Goal: Information Seeking & Learning: Learn about a topic

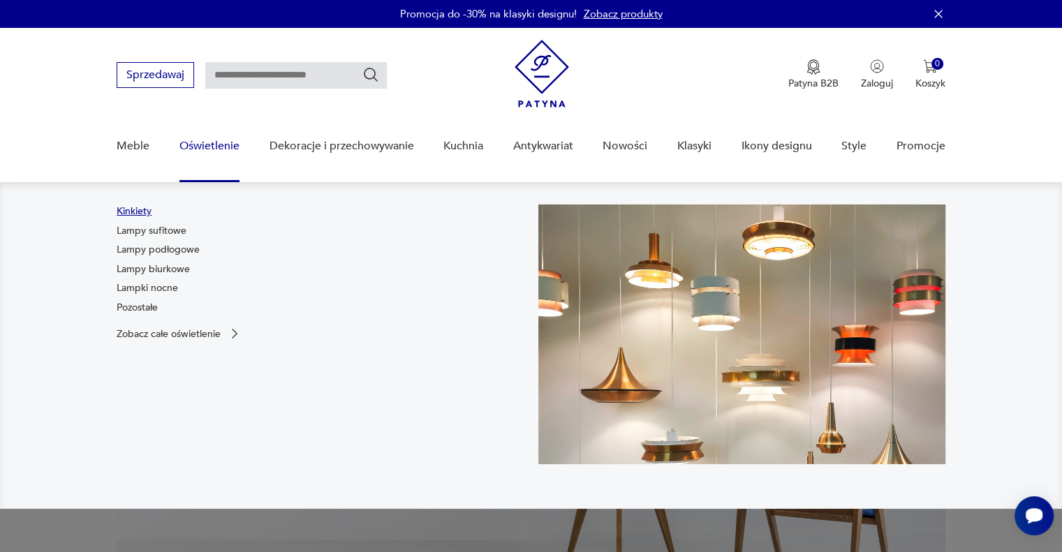
click at [138, 211] on link "Kinkiety" at bounding box center [134, 212] width 35 height 14
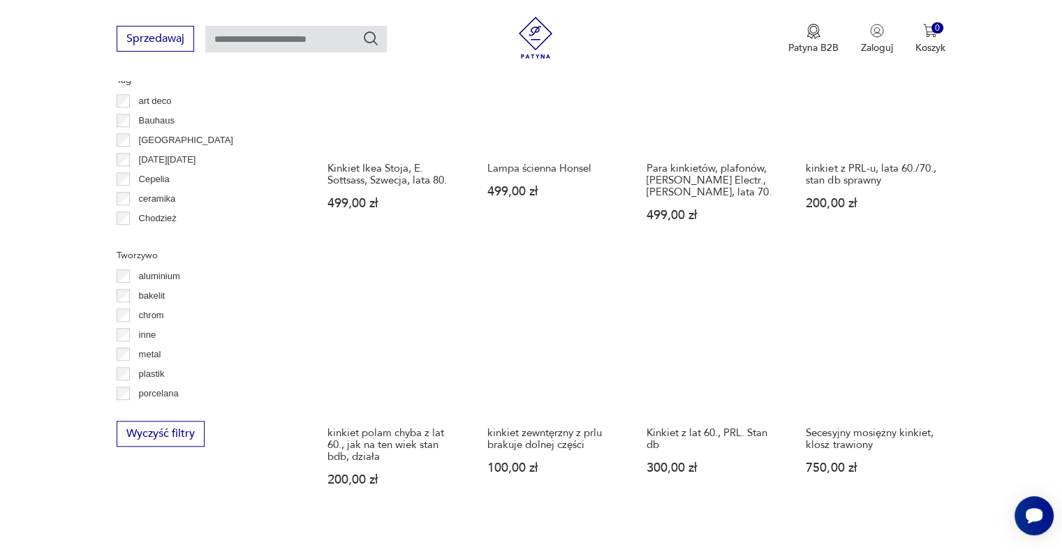
scroll to position [1147, 0]
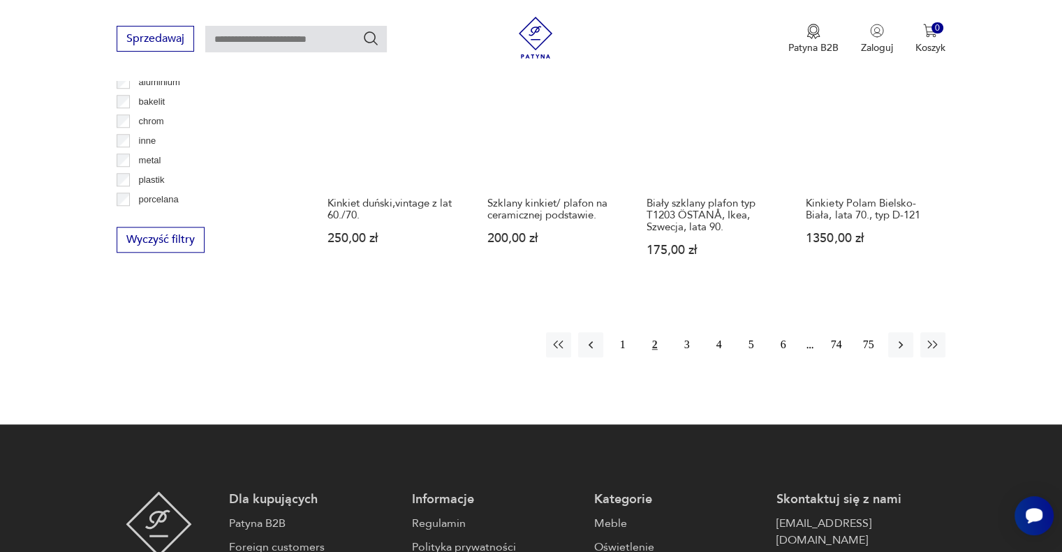
scroll to position [1342, 0]
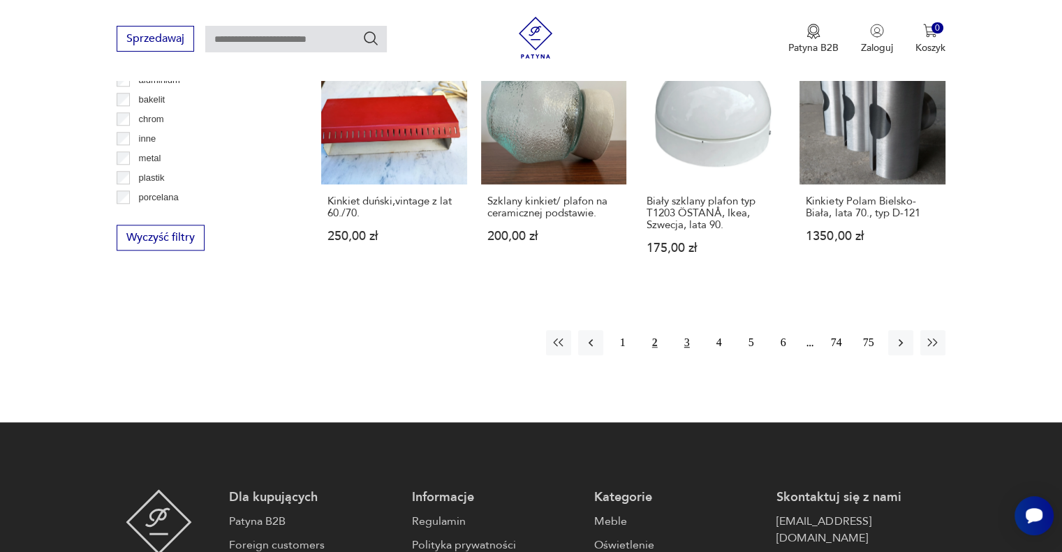
click at [679, 330] on button "3" at bounding box center [687, 342] width 25 height 25
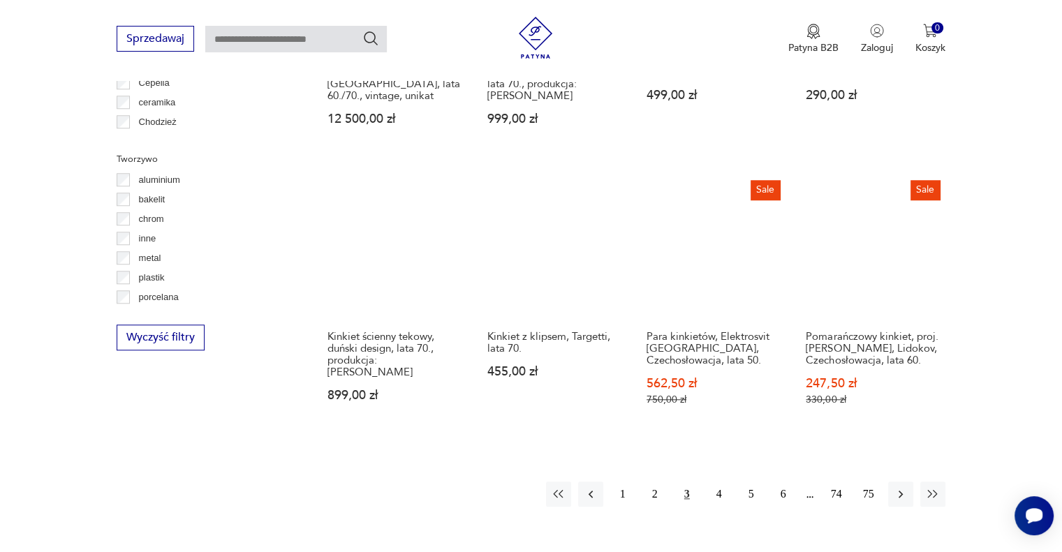
scroll to position [1243, 0]
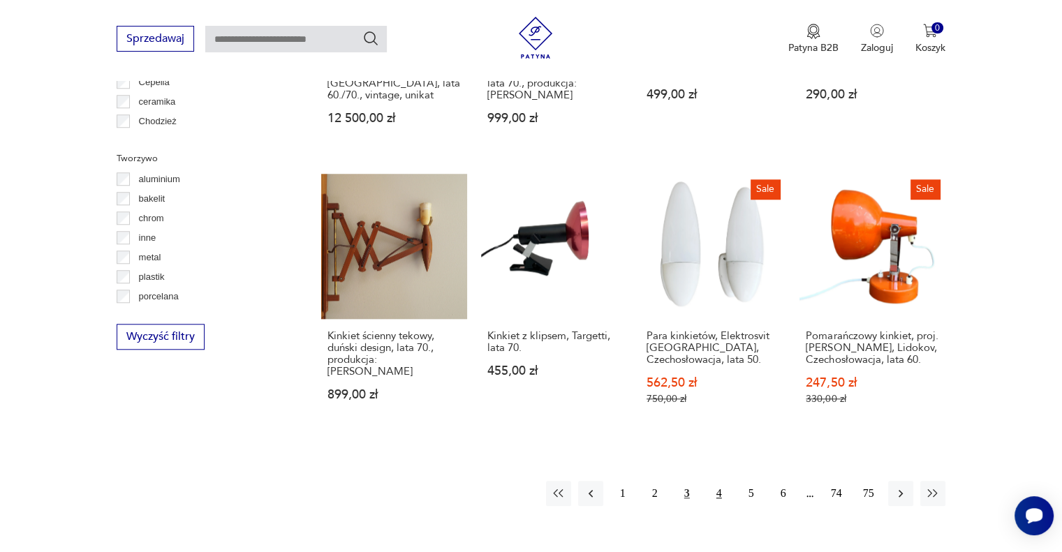
click at [716, 481] on button "4" at bounding box center [719, 493] width 25 height 25
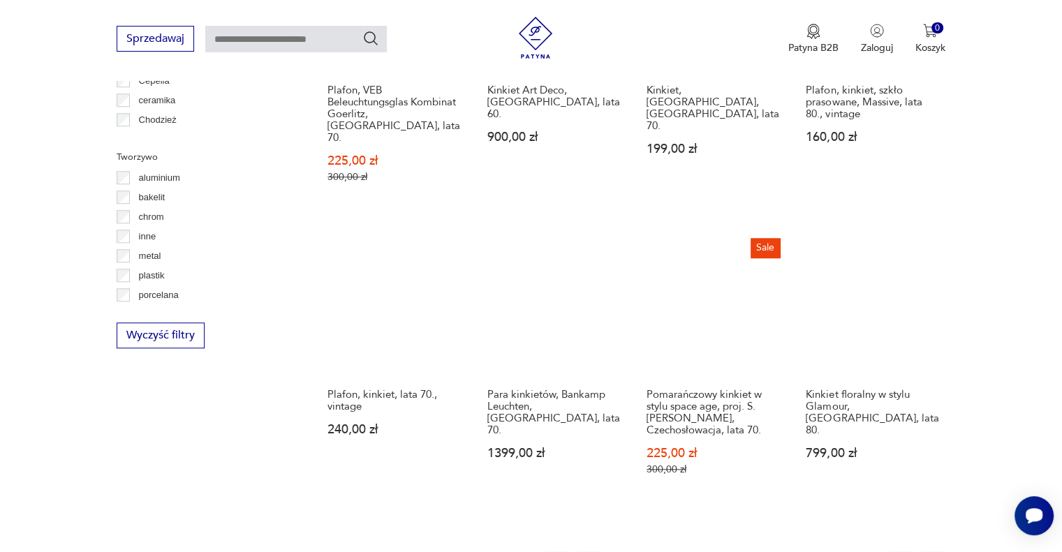
scroll to position [1454, 0]
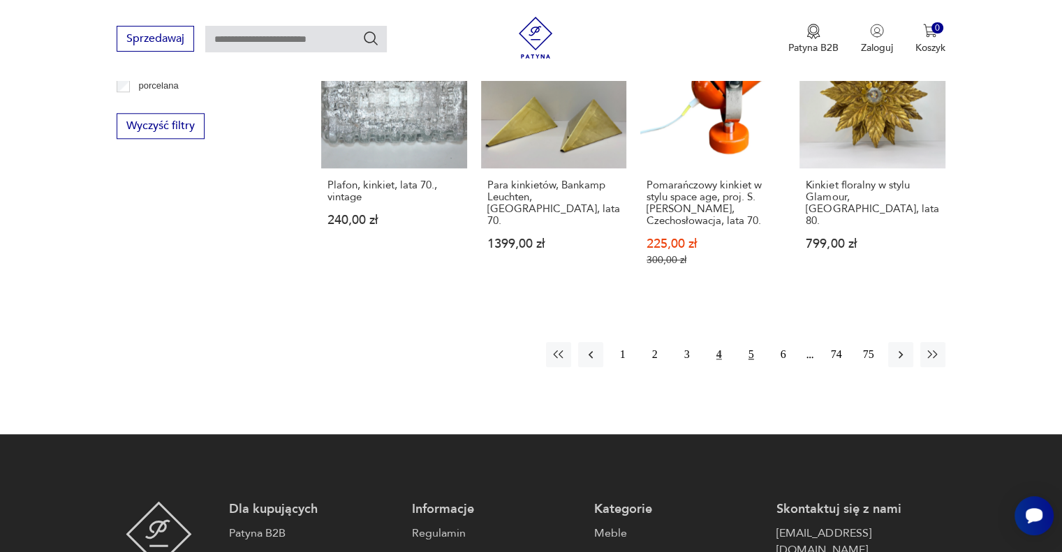
click at [752, 342] on button "5" at bounding box center [751, 354] width 25 height 25
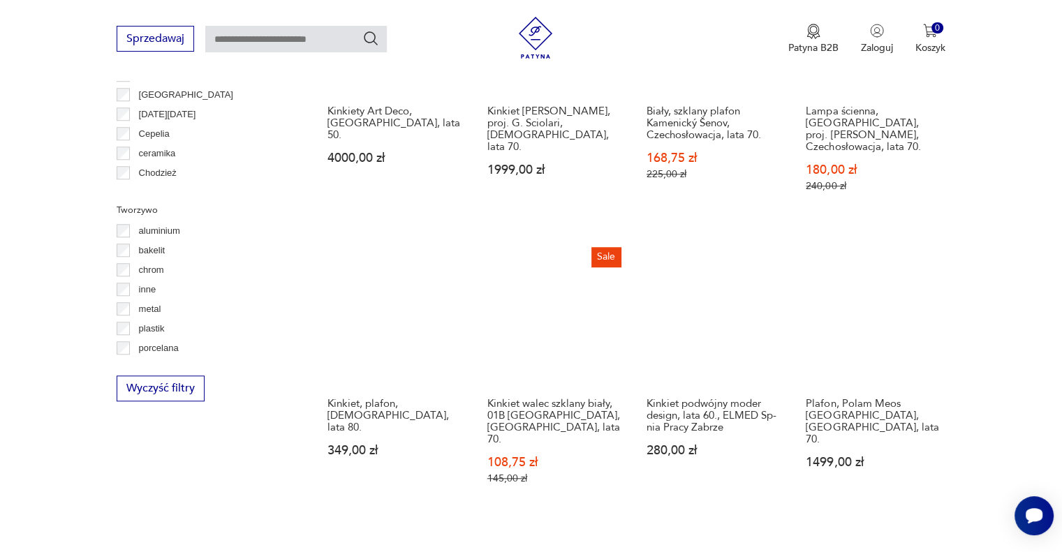
scroll to position [1192, 0]
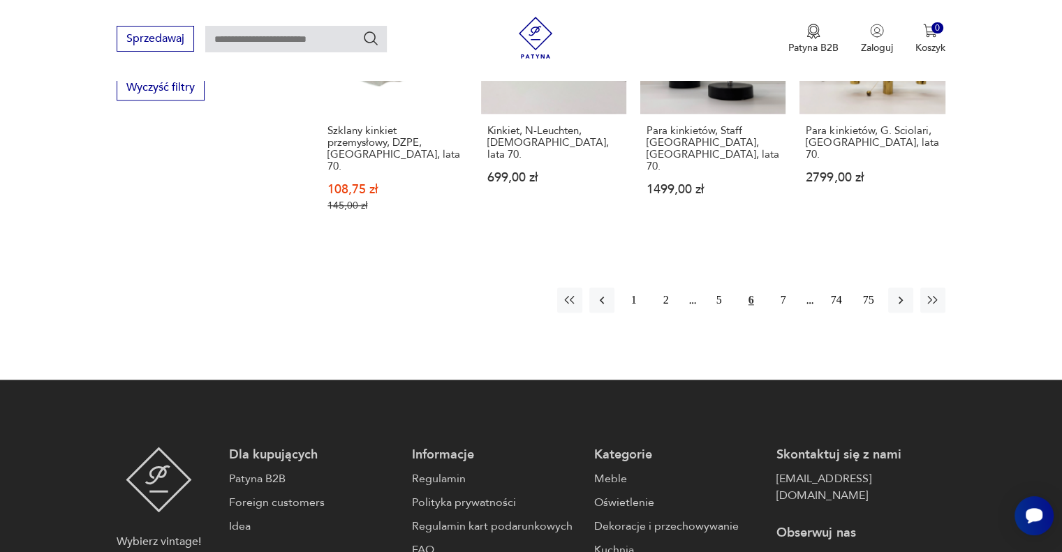
scroll to position [1491, 0]
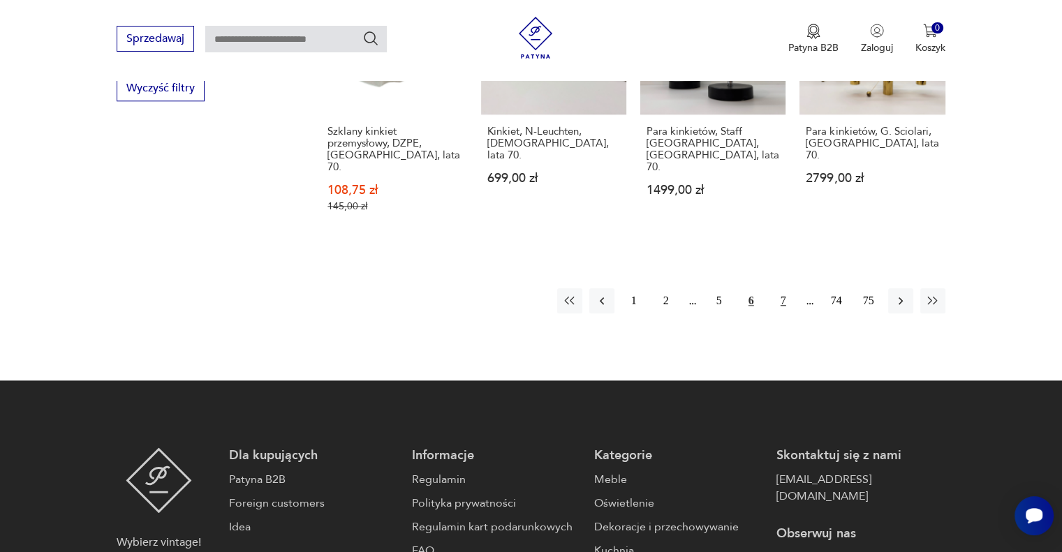
click at [782, 288] on button "7" at bounding box center [783, 300] width 25 height 25
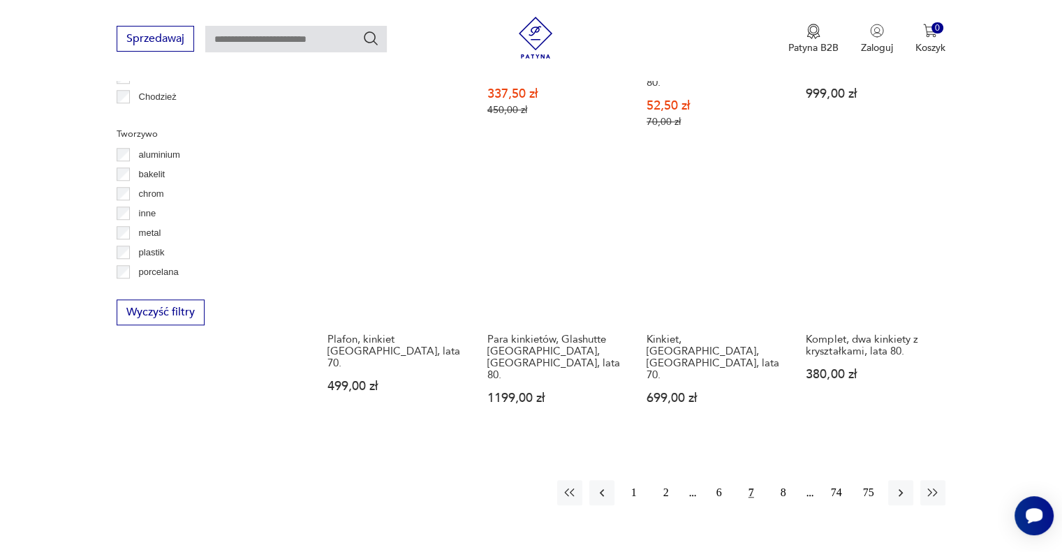
scroll to position [1268, 0]
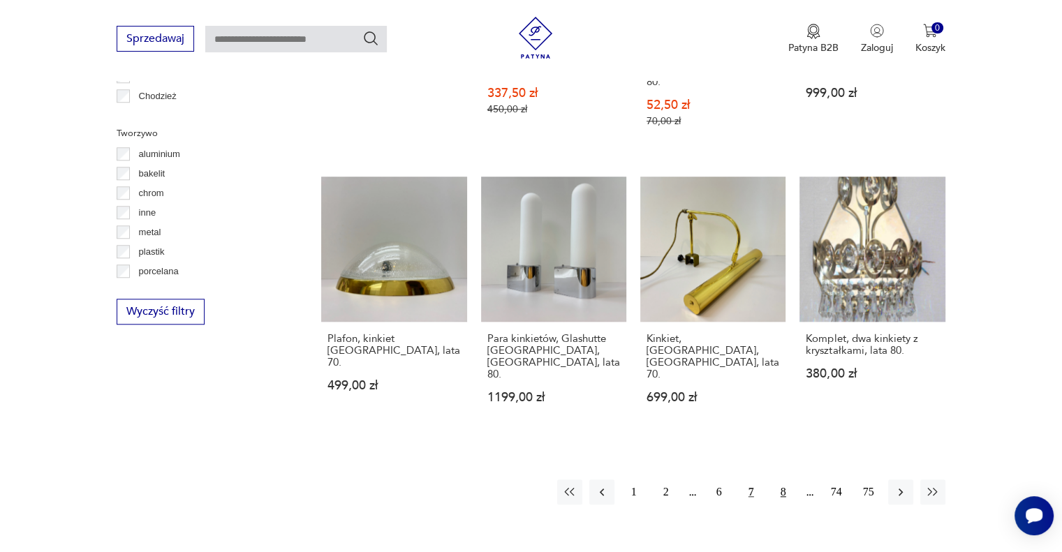
click at [784, 480] on button "8" at bounding box center [783, 492] width 25 height 25
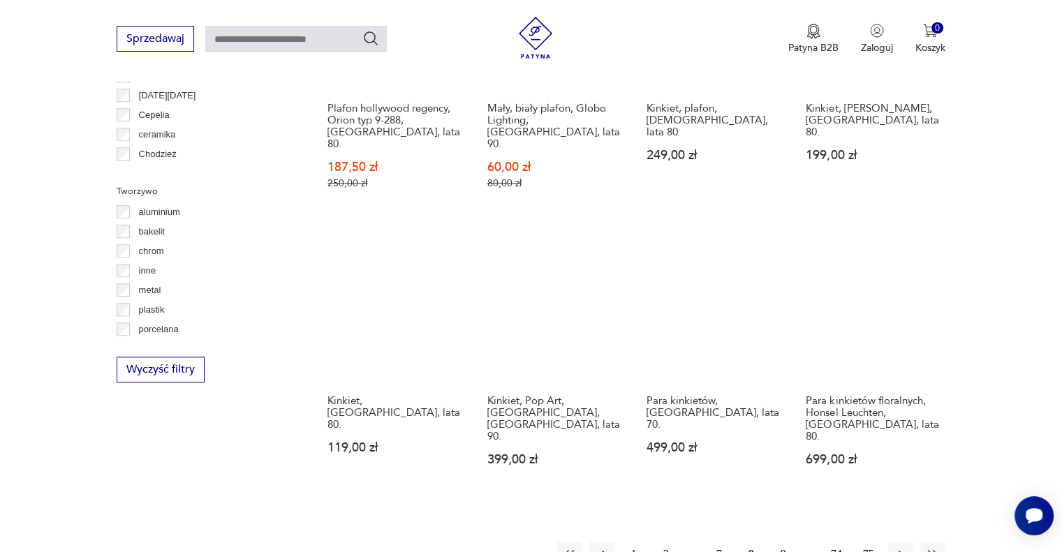
scroll to position [1300, 0]
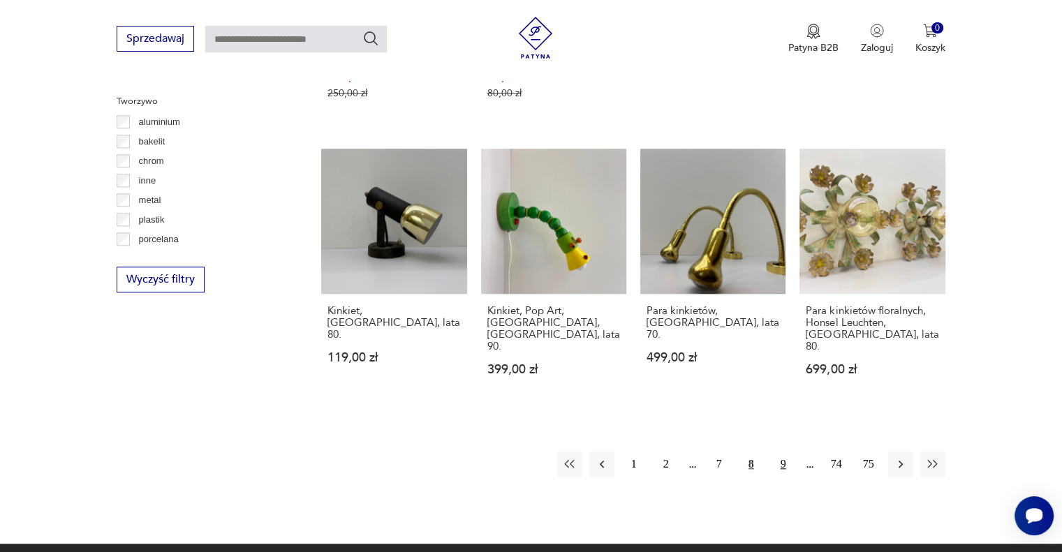
click at [785, 452] on button "9" at bounding box center [783, 464] width 25 height 25
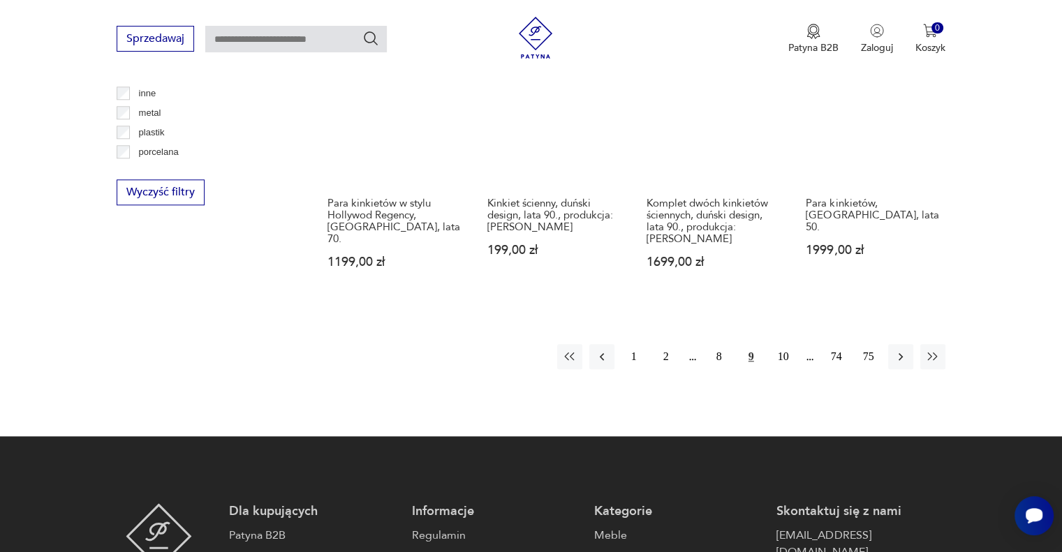
scroll to position [1402, 0]
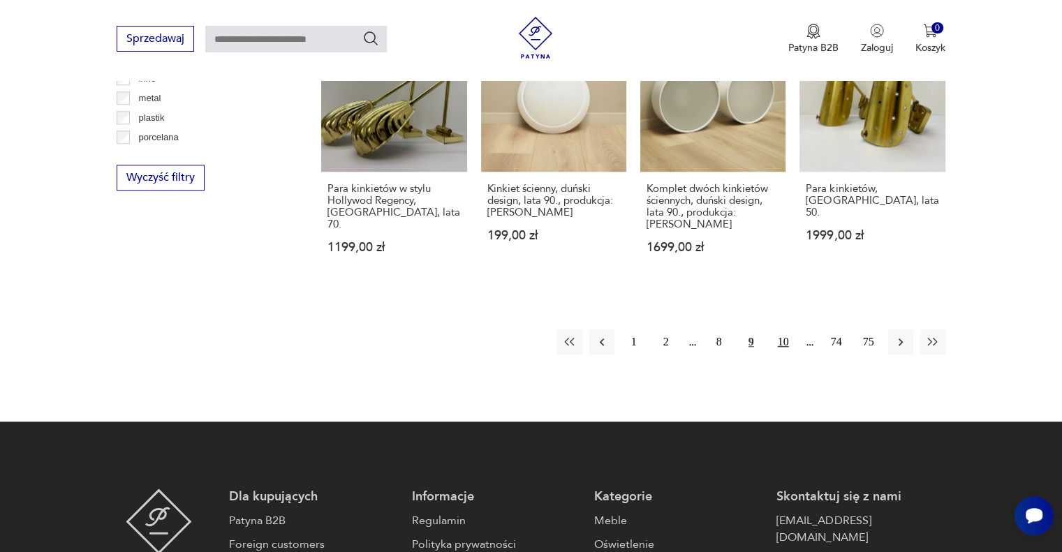
click at [779, 330] on button "10" at bounding box center [783, 342] width 25 height 25
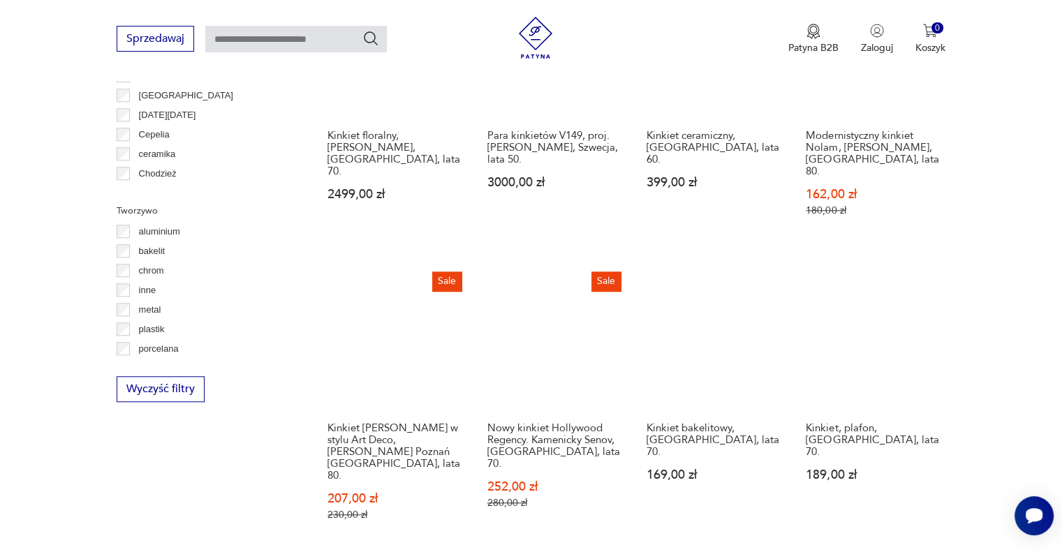
scroll to position [1221, 0]
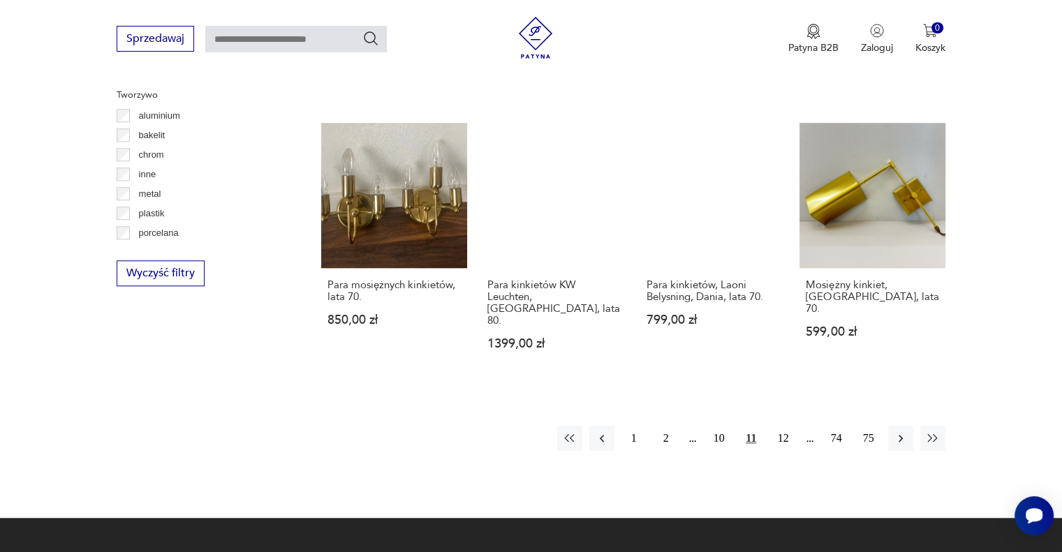
scroll to position [1307, 0]
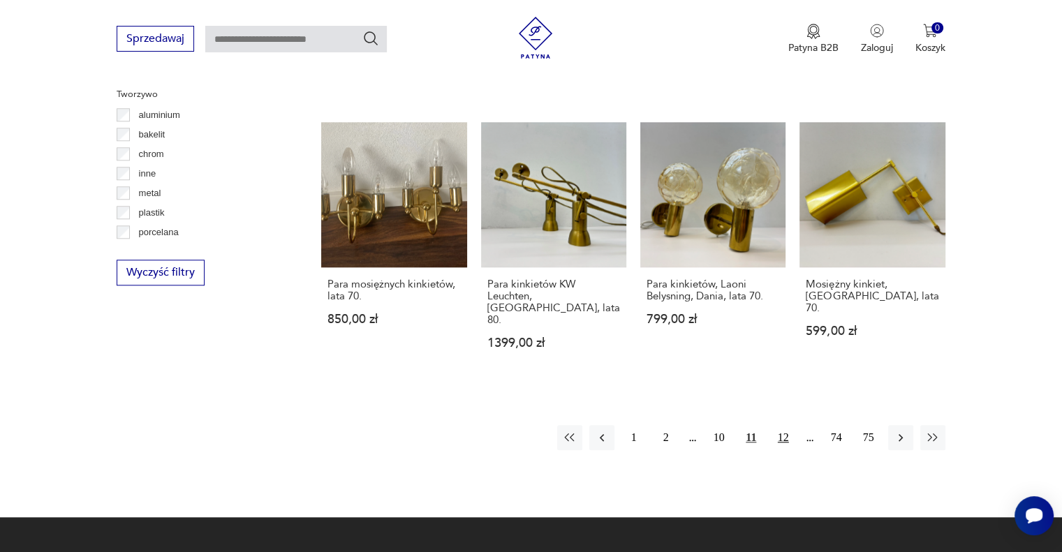
click at [782, 425] on button "12" at bounding box center [783, 437] width 25 height 25
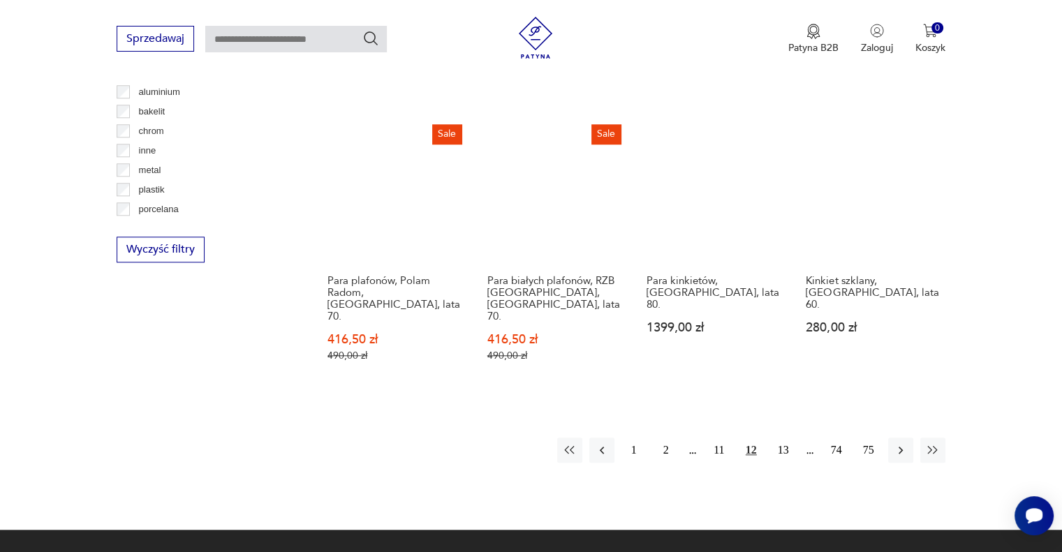
scroll to position [1331, 0]
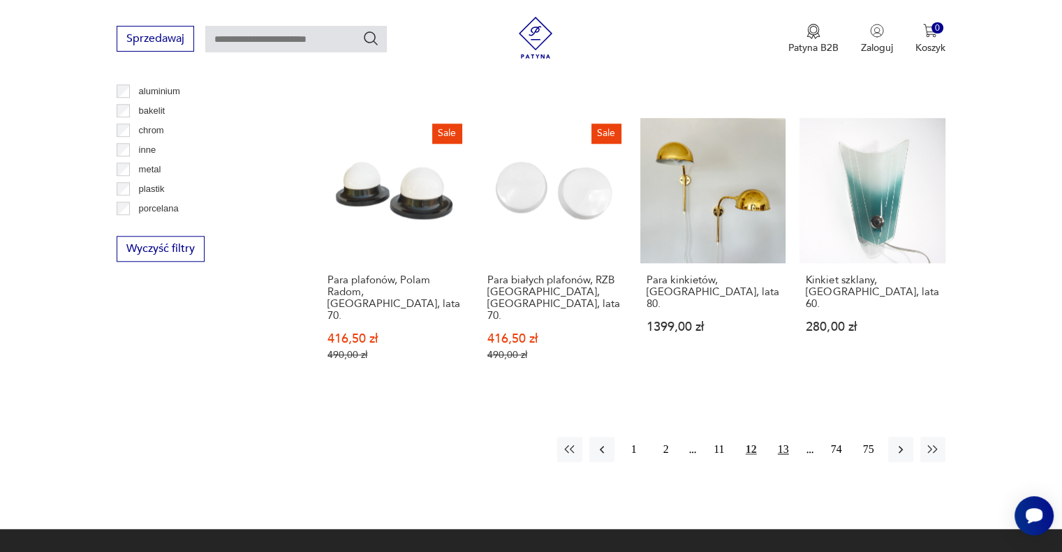
click at [785, 437] on button "13" at bounding box center [783, 449] width 25 height 25
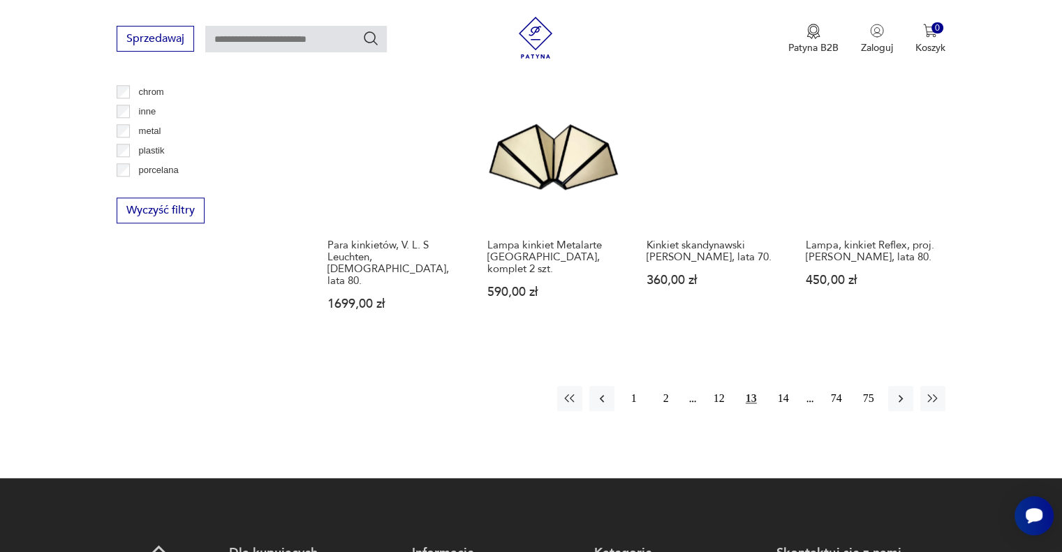
scroll to position [1370, 0]
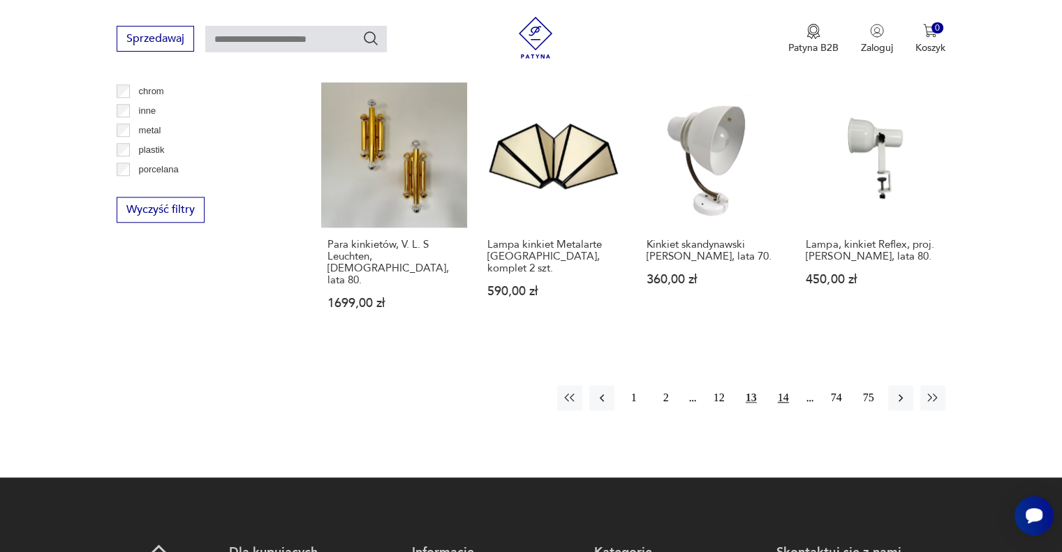
click at [789, 385] on button "14" at bounding box center [783, 397] width 25 height 25
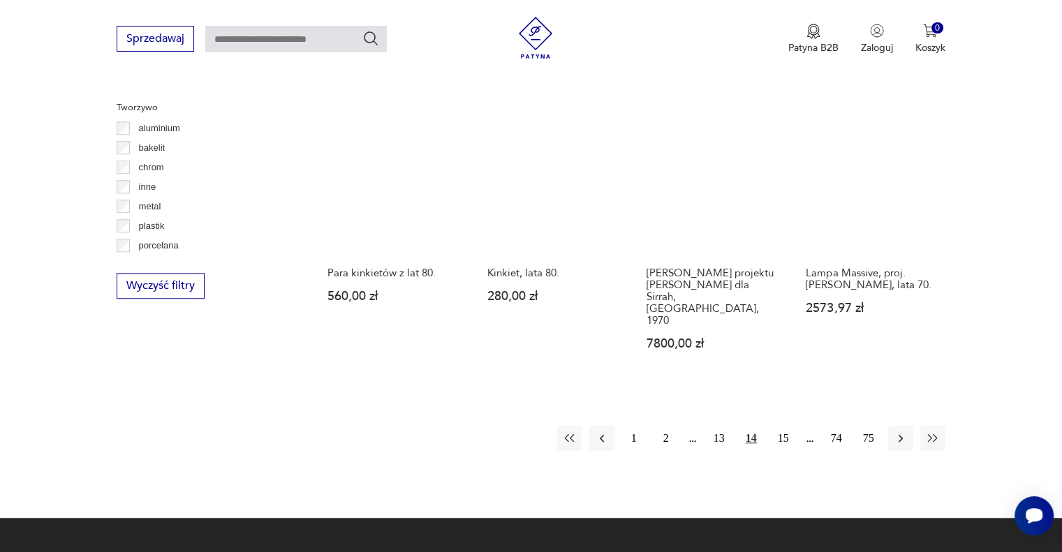
scroll to position [1342, 0]
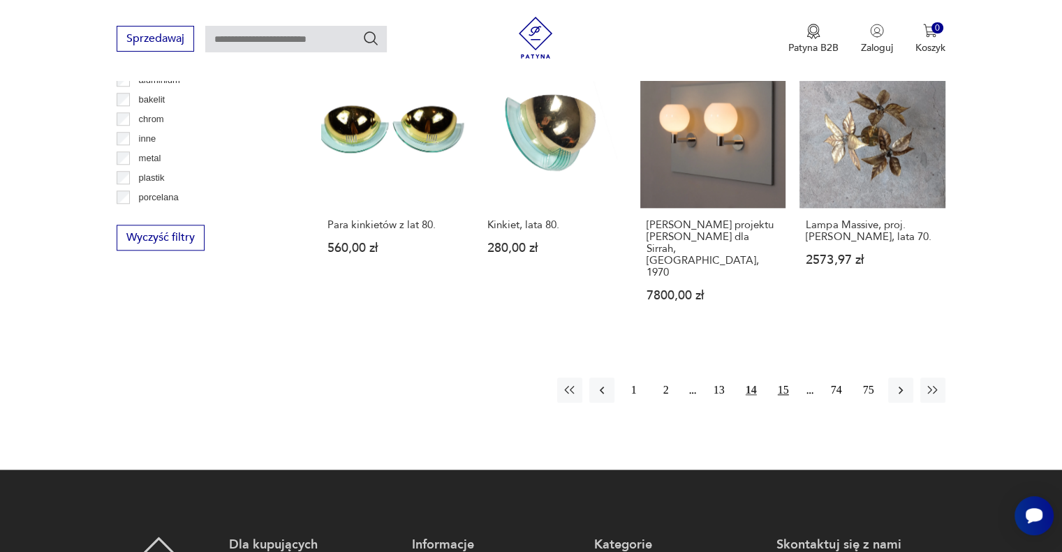
click at [784, 378] on button "15" at bounding box center [783, 390] width 25 height 25
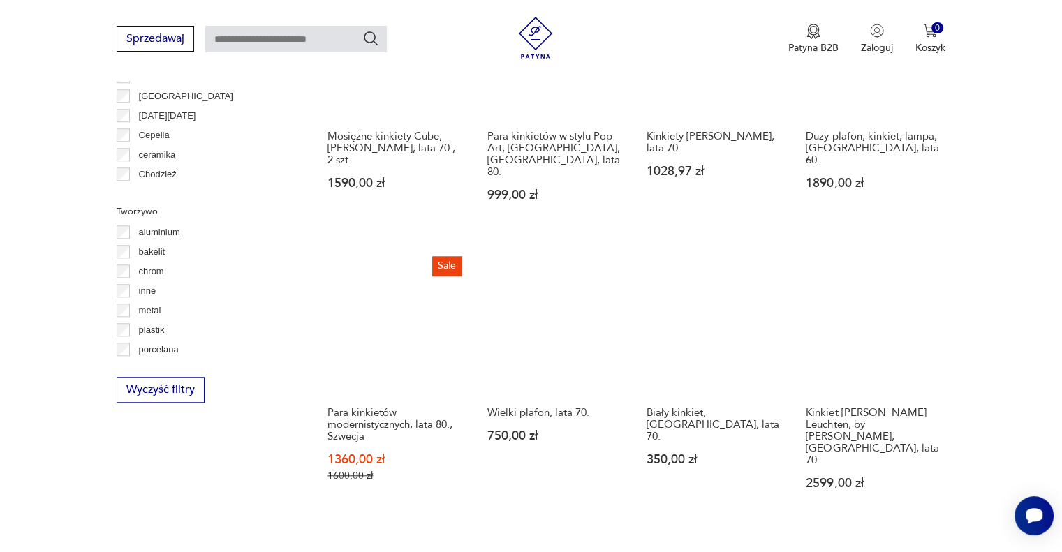
scroll to position [1257, 0]
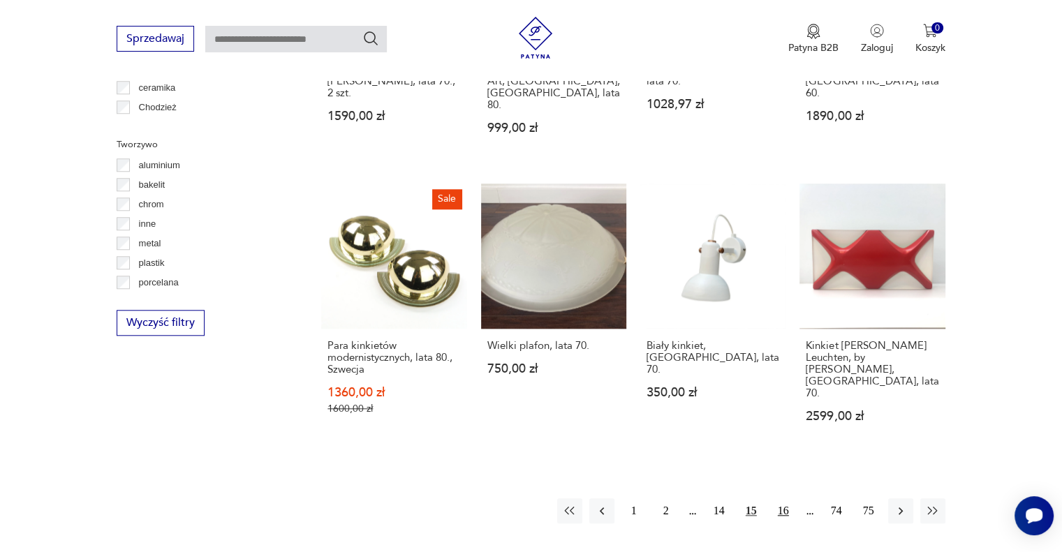
click at [779, 499] on button "16" at bounding box center [783, 511] width 25 height 25
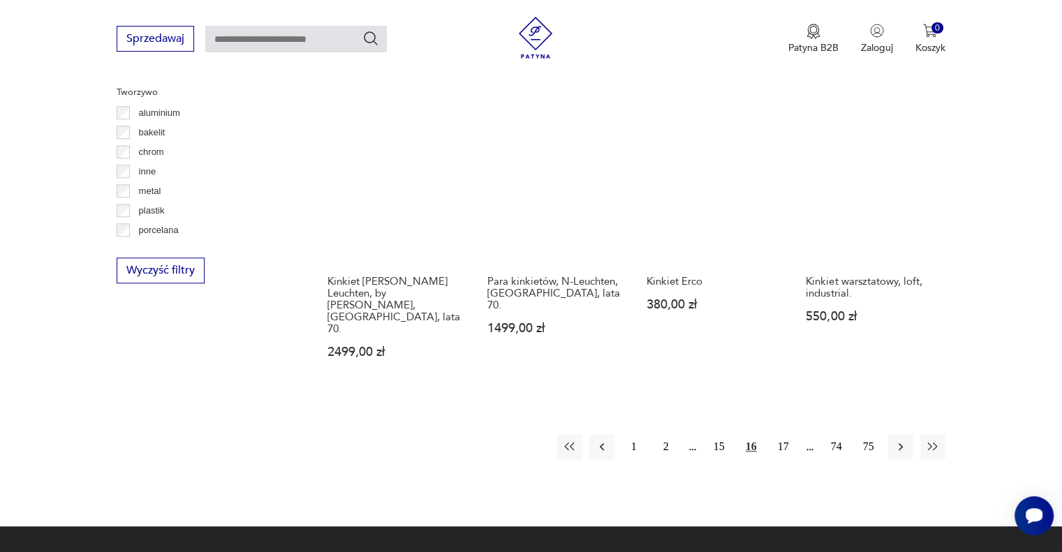
scroll to position [1390, 0]
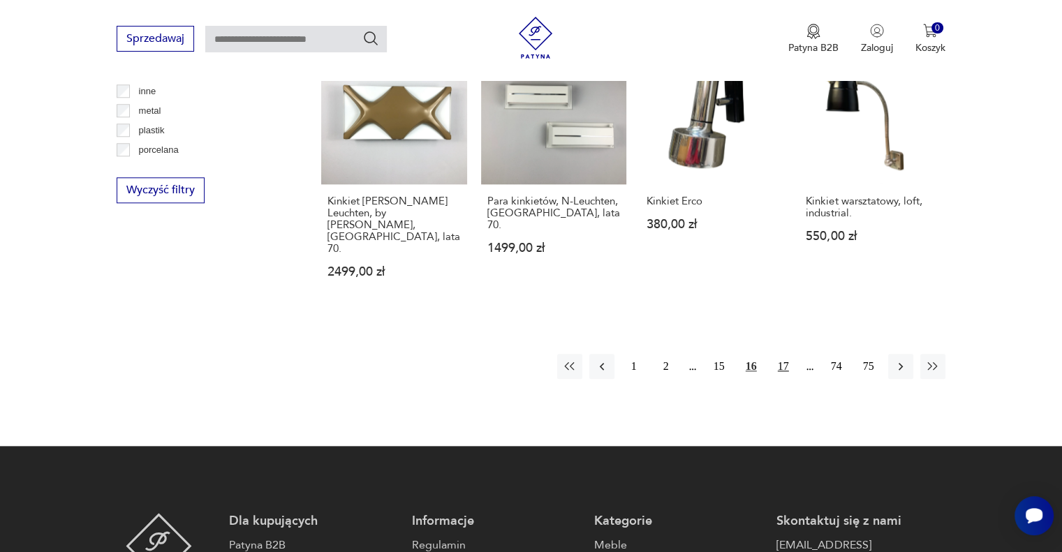
click at [785, 354] on button "17" at bounding box center [783, 366] width 25 height 25
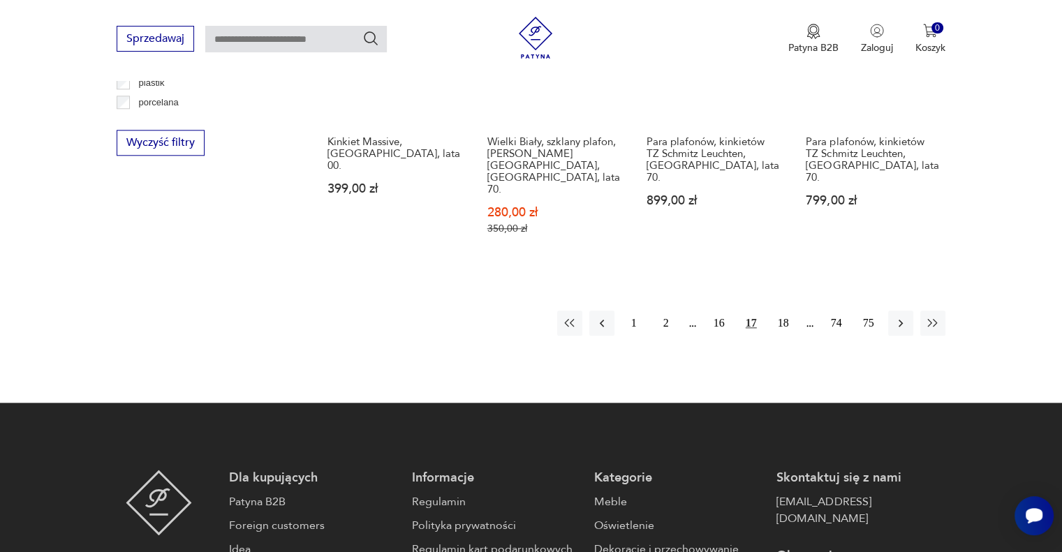
scroll to position [1436, 0]
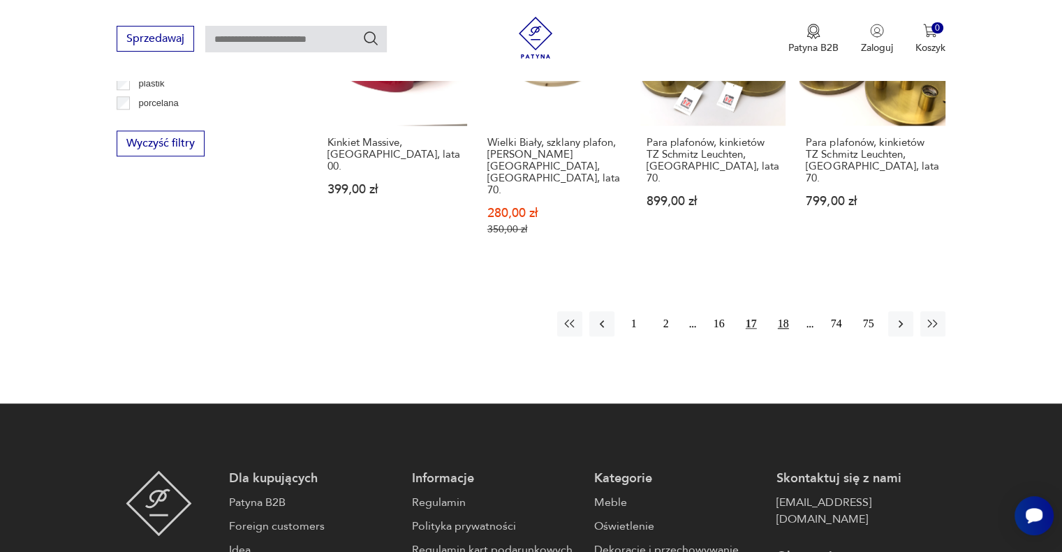
click at [782, 311] on button "18" at bounding box center [783, 323] width 25 height 25
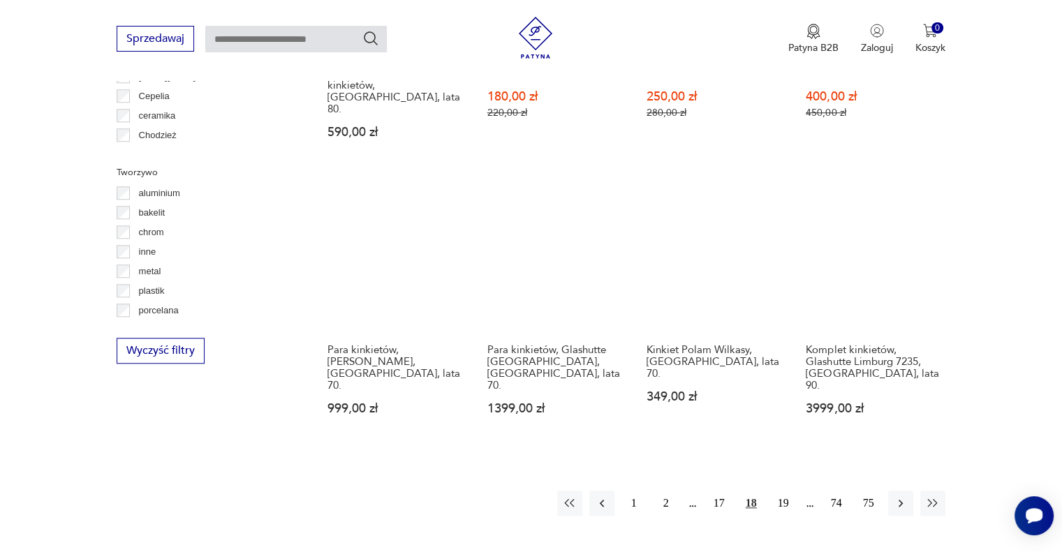
scroll to position [1228, 0]
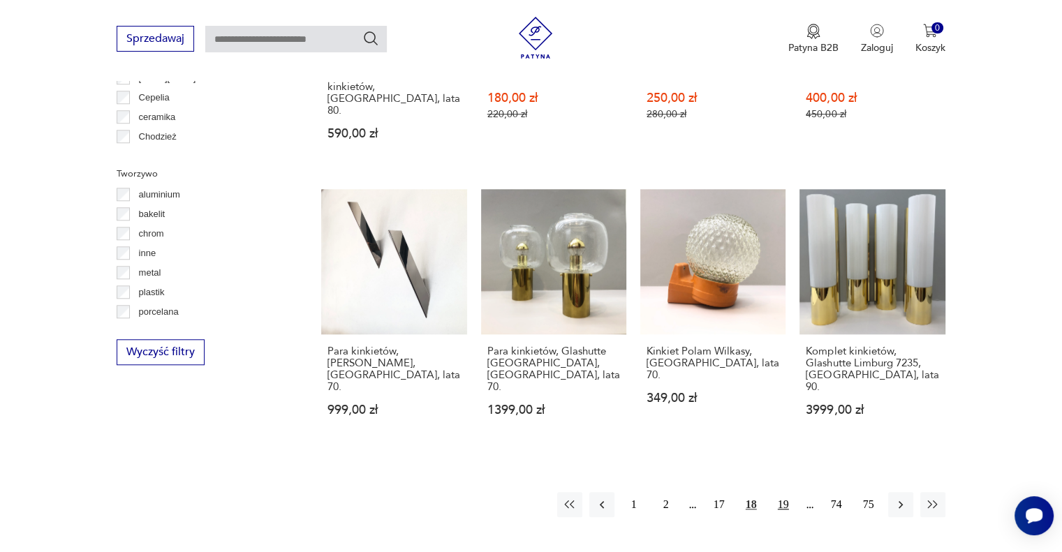
click at [782, 492] on button "19" at bounding box center [783, 504] width 25 height 25
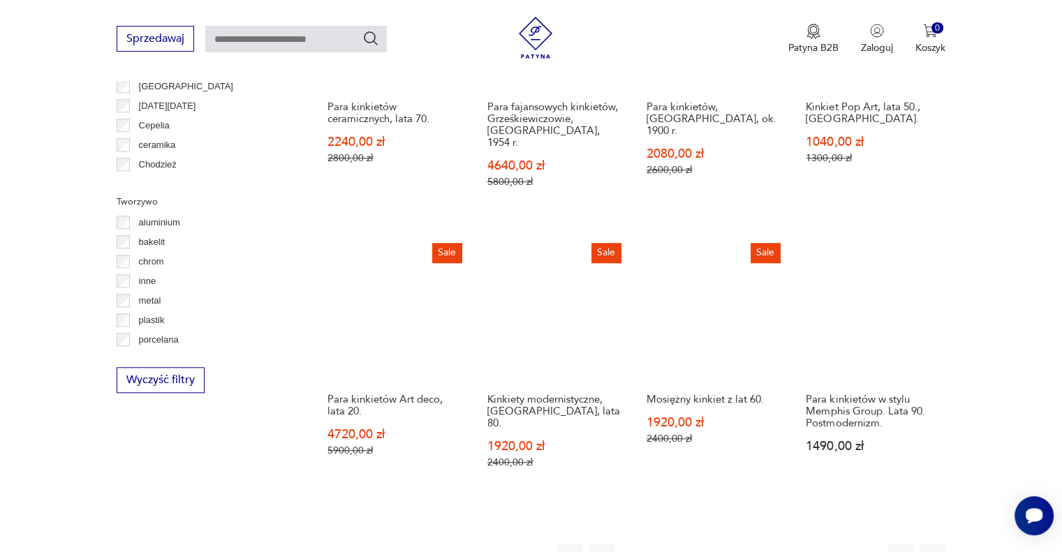
scroll to position [1235, 0]
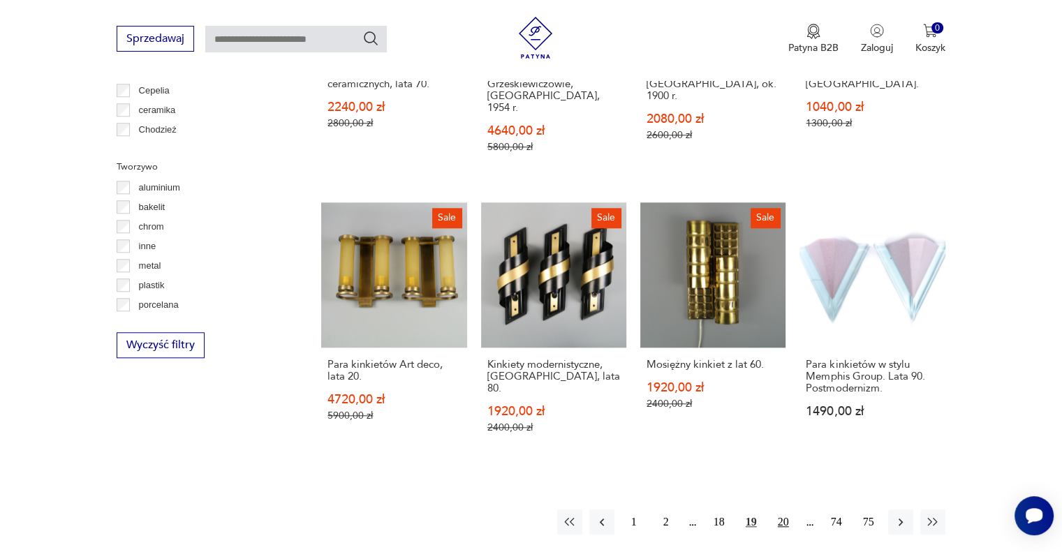
click at [783, 510] on button "20" at bounding box center [783, 522] width 25 height 25
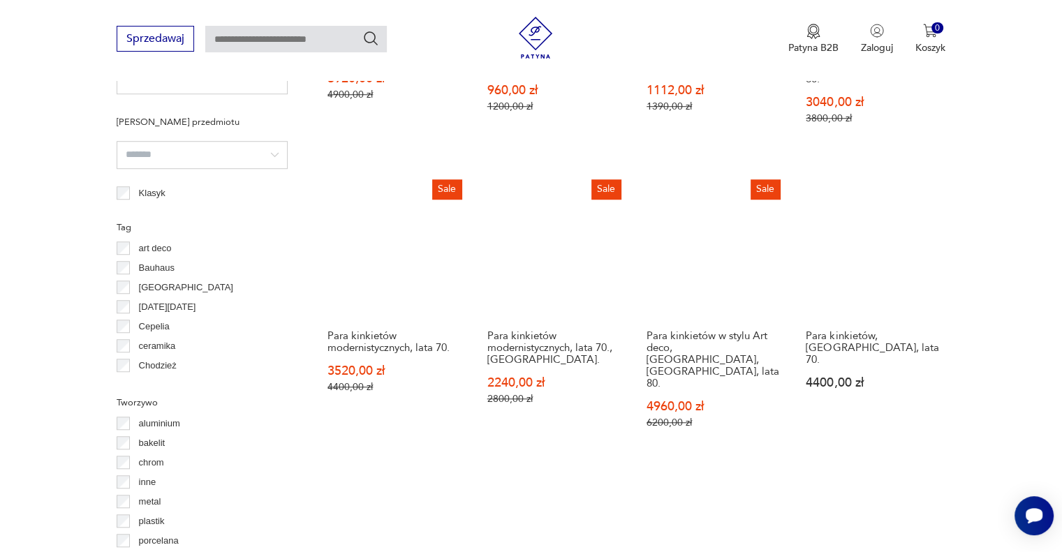
scroll to position [953, 0]
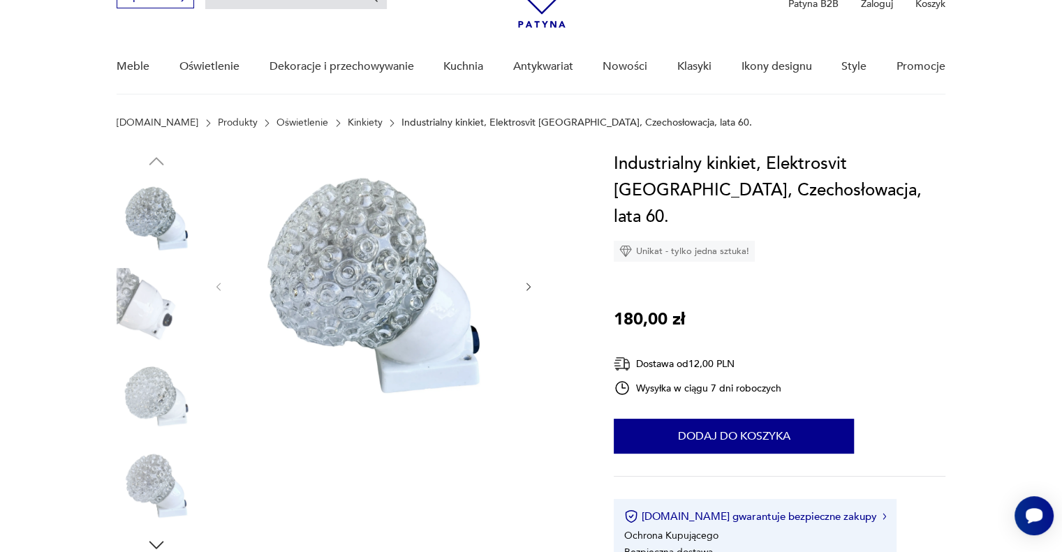
scroll to position [80, 0]
click at [528, 287] on icon "button" at bounding box center [529, 287] width 12 height 12
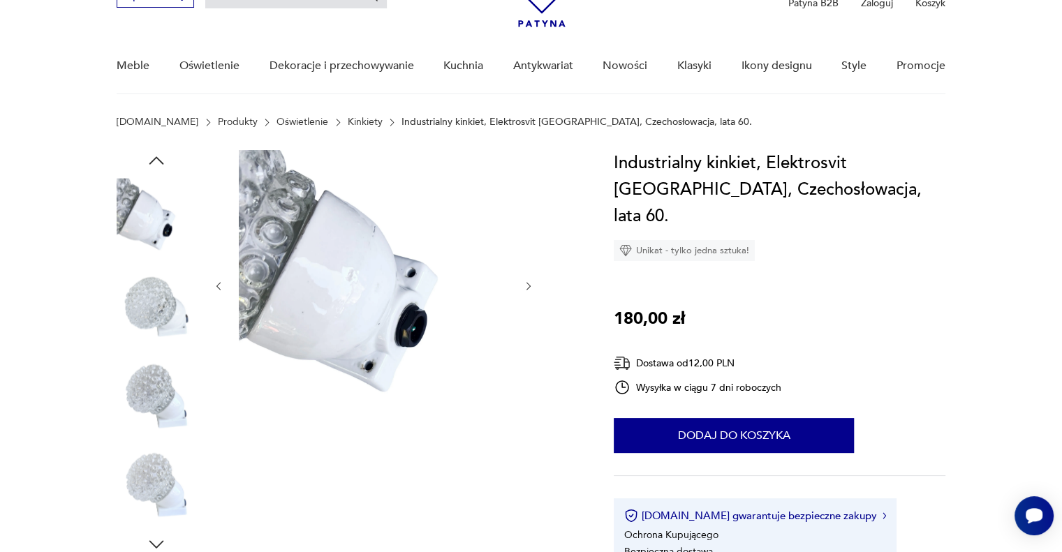
click at [528, 287] on icon "button" at bounding box center [529, 287] width 12 height 12
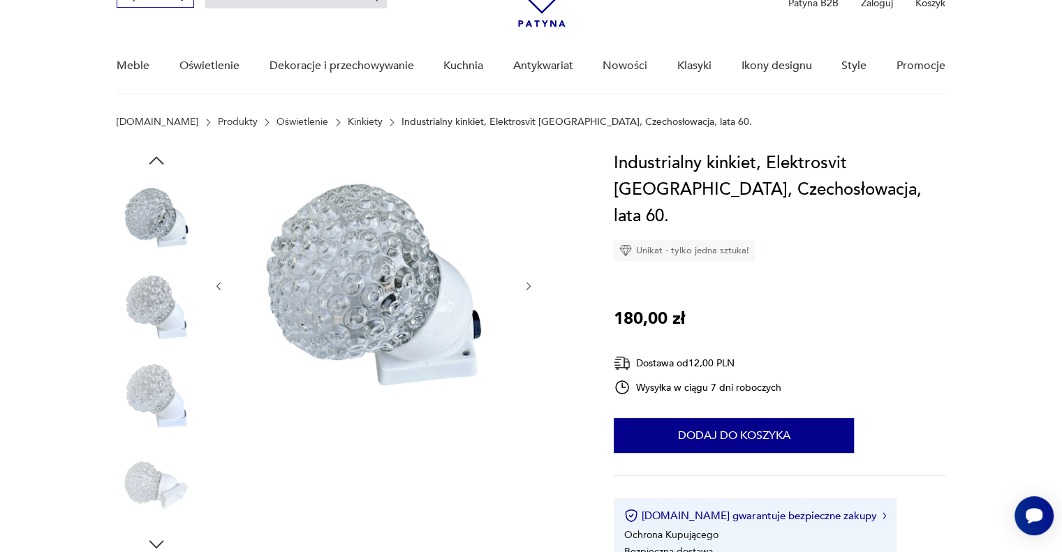
click at [528, 287] on icon "button" at bounding box center [529, 287] width 12 height 12
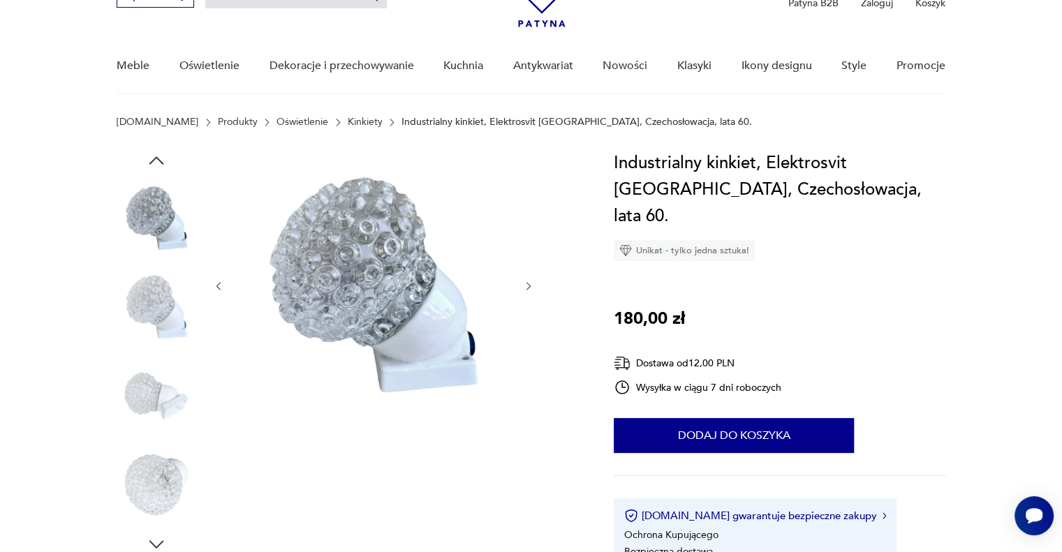
click at [528, 287] on icon "button" at bounding box center [529, 287] width 12 height 12
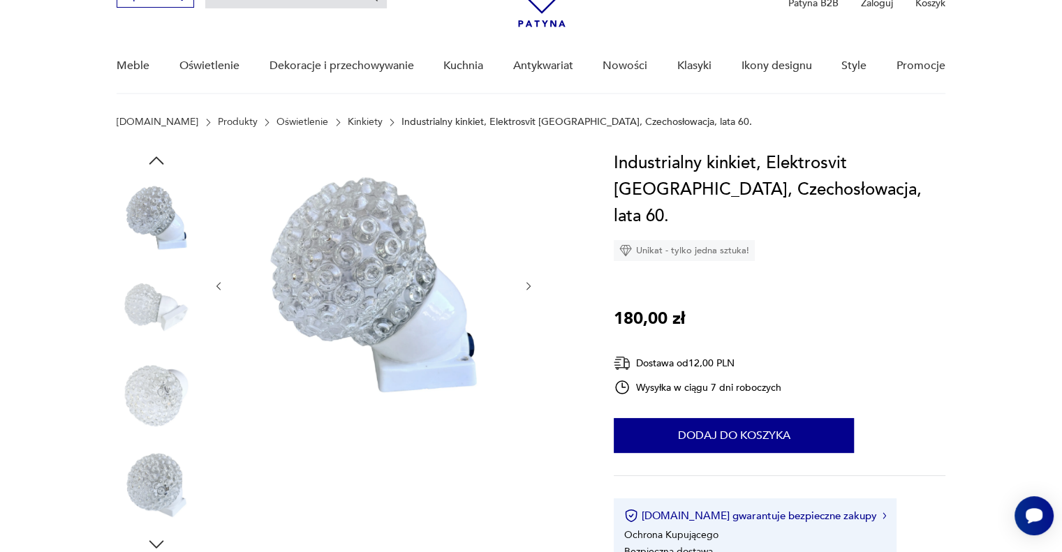
click at [528, 287] on icon "button" at bounding box center [529, 287] width 12 height 12
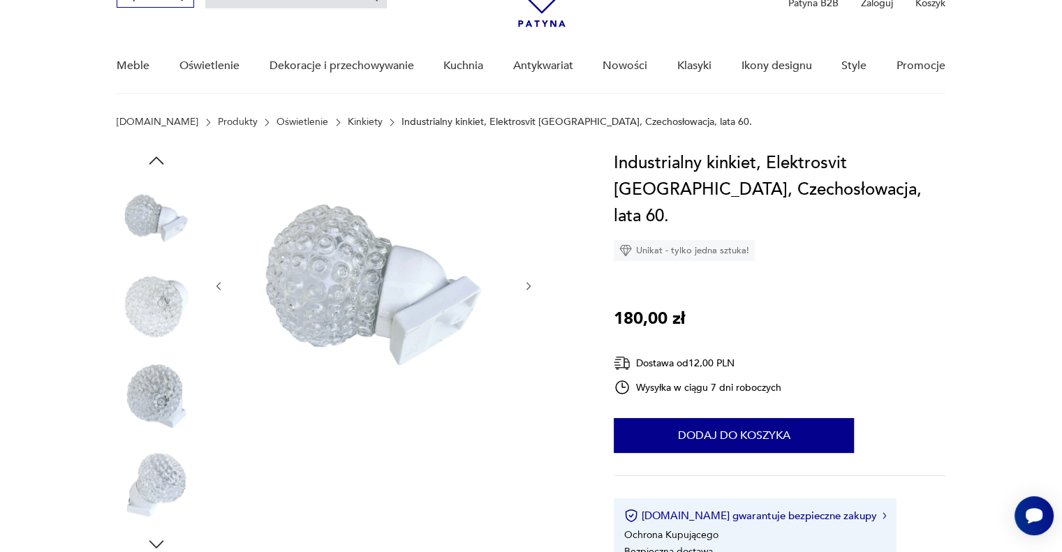
click at [528, 287] on icon "button" at bounding box center [529, 287] width 12 height 12
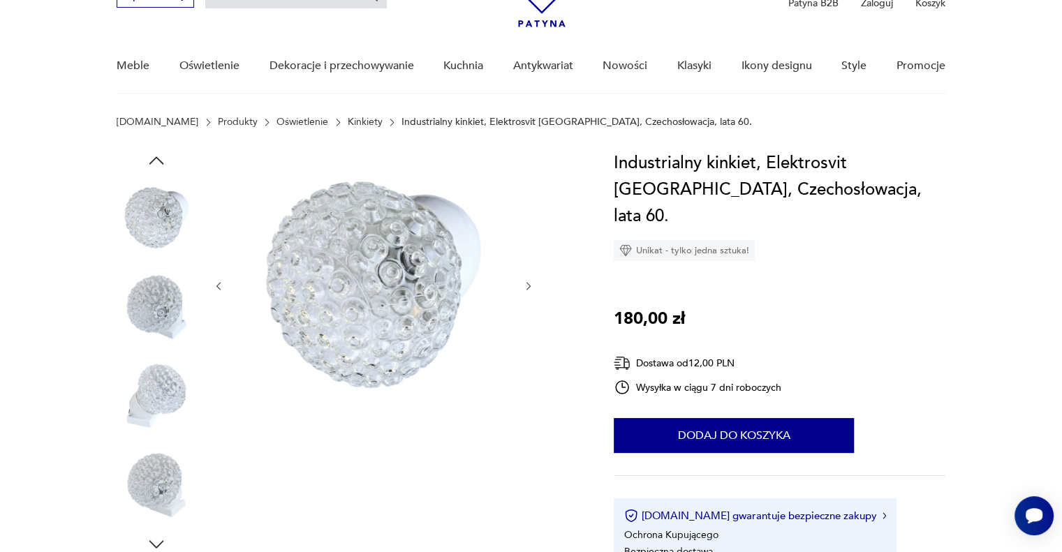
click at [528, 287] on icon "button" at bounding box center [529, 287] width 12 height 12
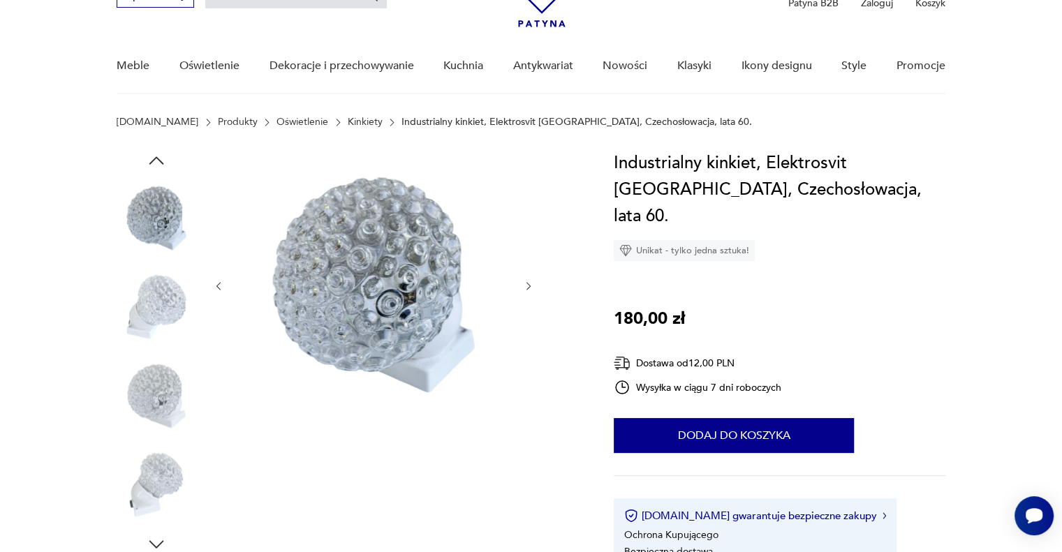
click at [528, 287] on icon "button" at bounding box center [529, 287] width 12 height 12
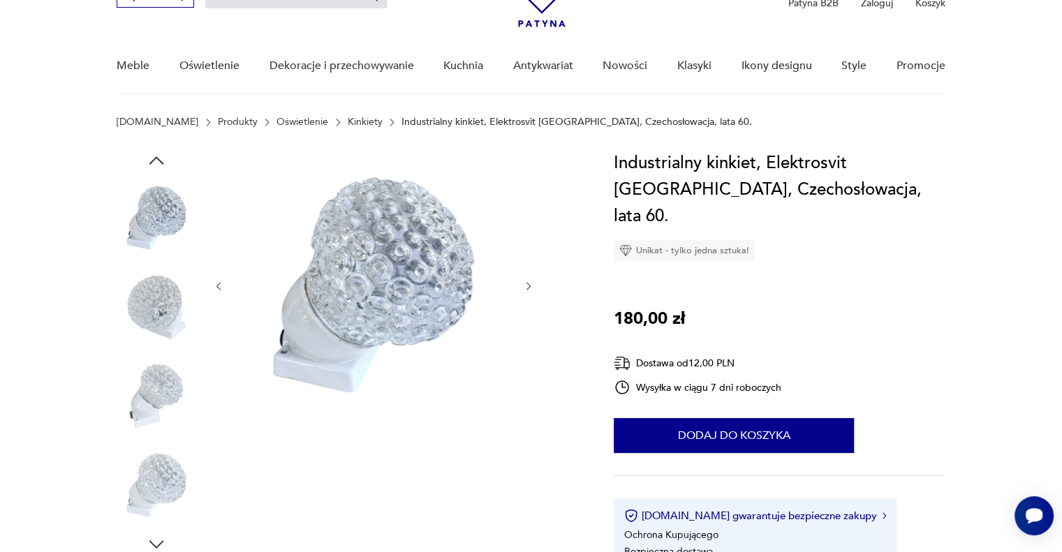
click at [528, 287] on icon "button" at bounding box center [529, 287] width 12 height 12
